Goal: Obtain resource: Obtain resource

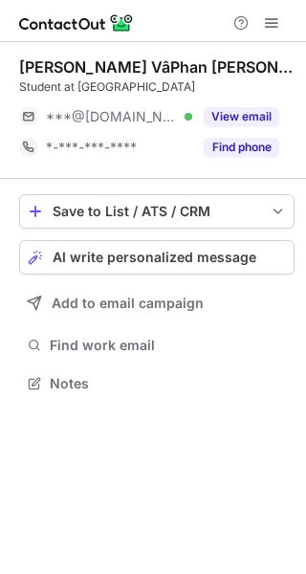
scroll to position [10, 10]
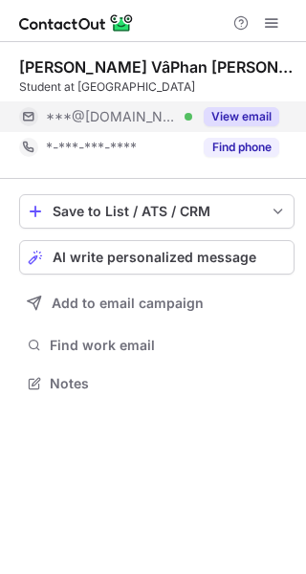
click at [231, 119] on button "View email" at bounding box center [242, 116] width 76 height 19
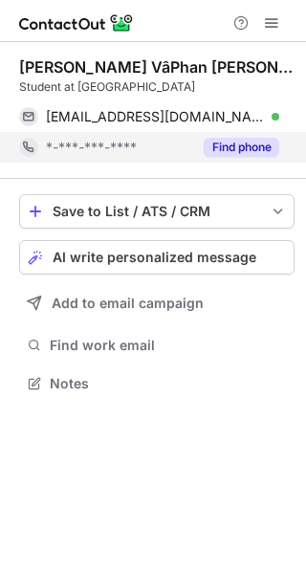
click at [243, 144] on button "Find phone" at bounding box center [242, 147] width 76 height 19
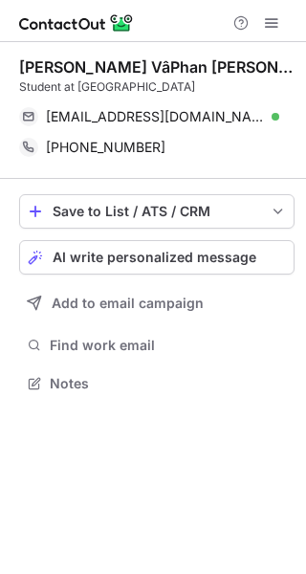
scroll to position [369, 306]
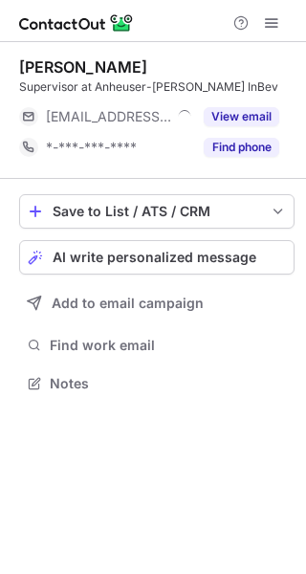
scroll to position [10, 10]
